Goal: Task Accomplishment & Management: Manage account settings

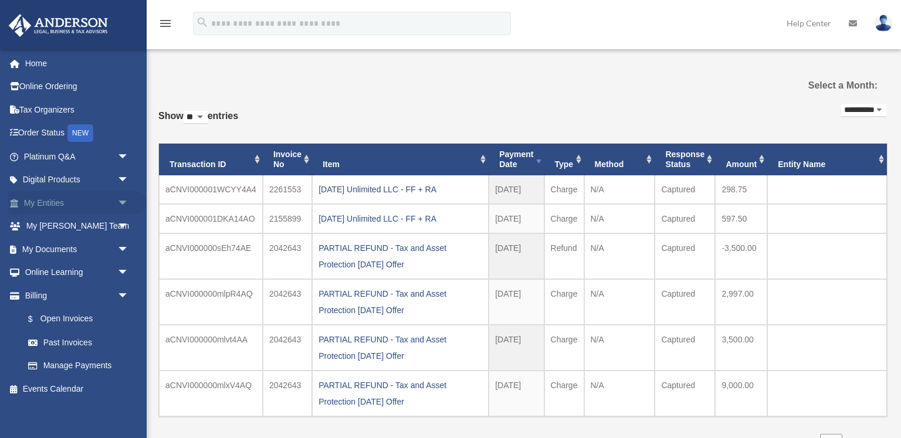
click at [50, 201] on link "My Entities arrow_drop_down" at bounding box center [77, 202] width 138 height 23
click at [123, 198] on span "arrow_drop_down" at bounding box center [128, 203] width 23 height 24
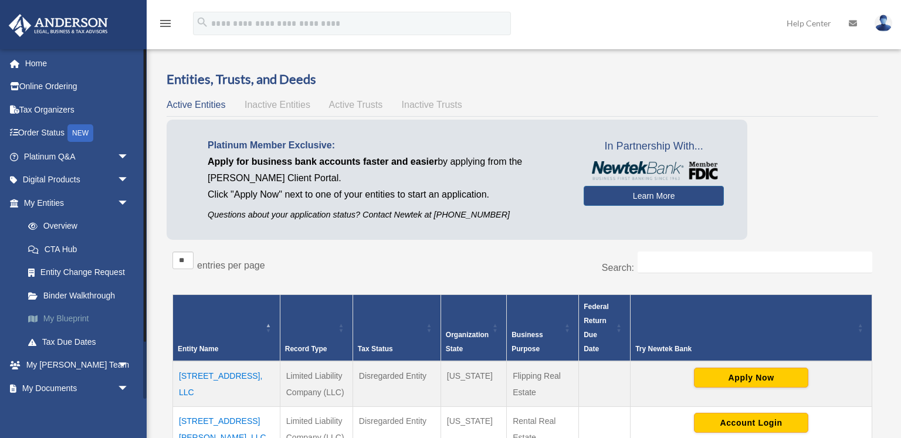
click at [65, 313] on link "My Blueprint" at bounding box center [81, 318] width 130 height 23
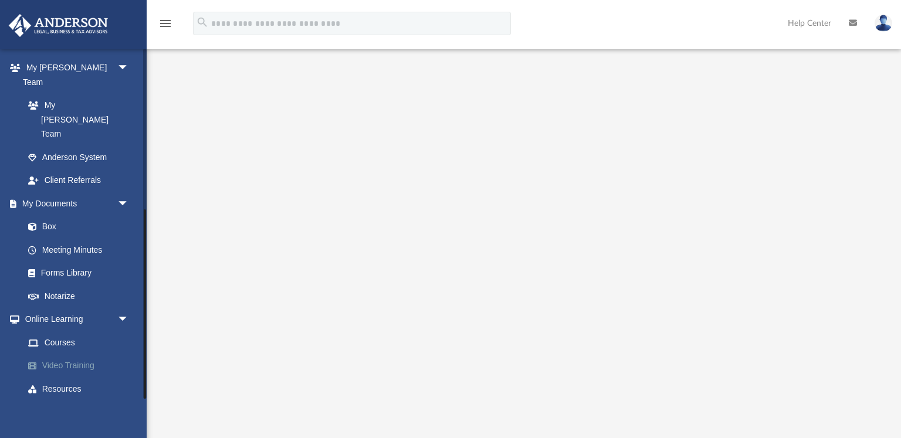
scroll to position [297, 0]
click at [123, 401] on span "arrow_drop_down" at bounding box center [128, 413] width 23 height 24
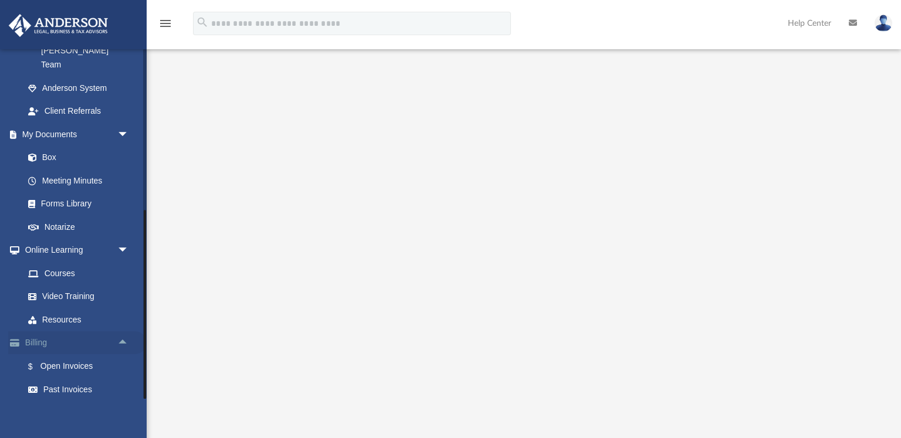
scroll to position [366, 0]
click at [81, 379] on link "Past Invoices" at bounding box center [81, 390] width 130 height 23
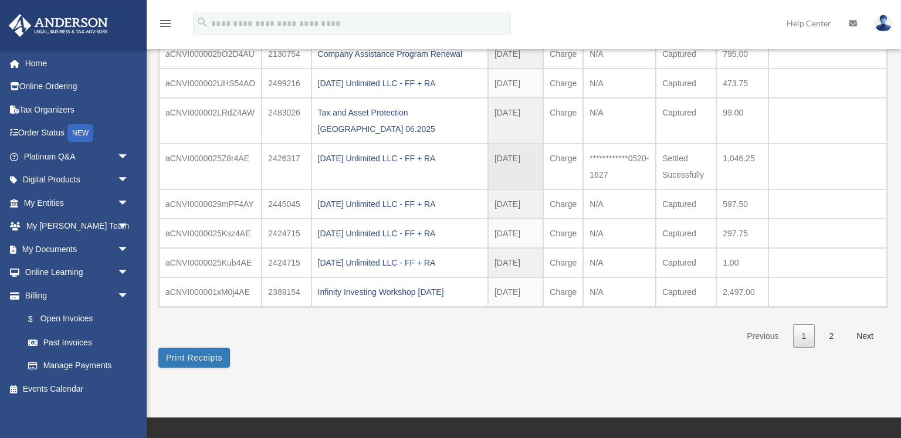
scroll to position [234, 0]
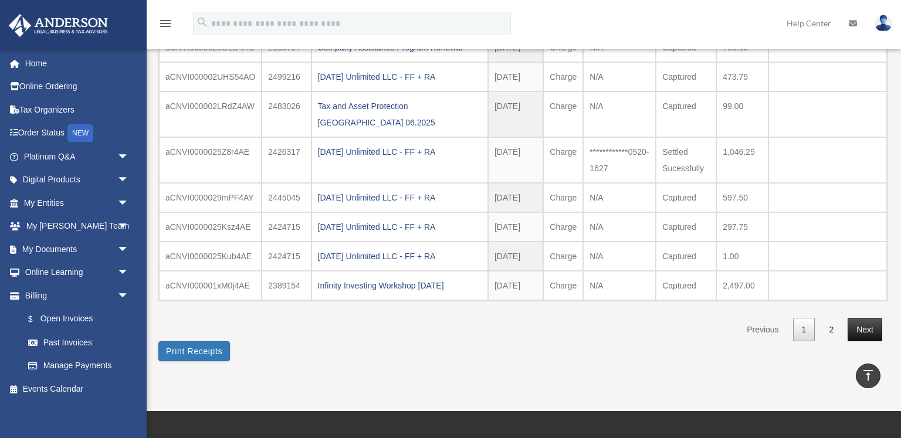
click at [866, 323] on link "Next" at bounding box center [865, 330] width 35 height 24
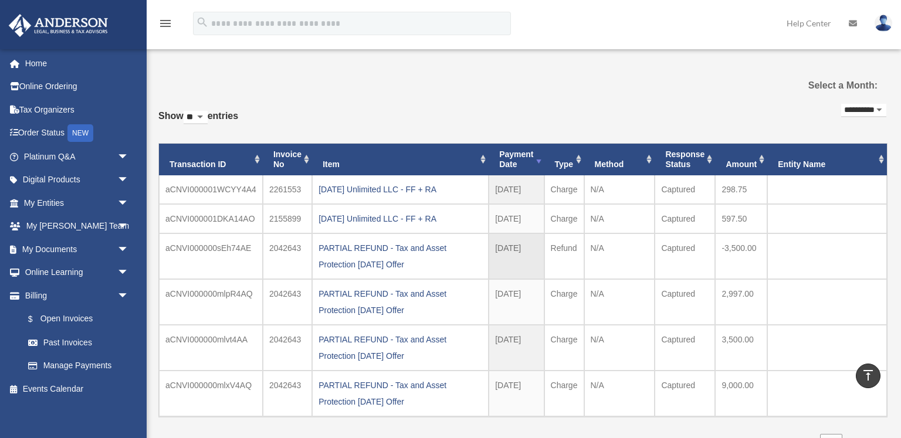
scroll to position [0, 0]
